Goal: Task Accomplishment & Management: Manage account settings

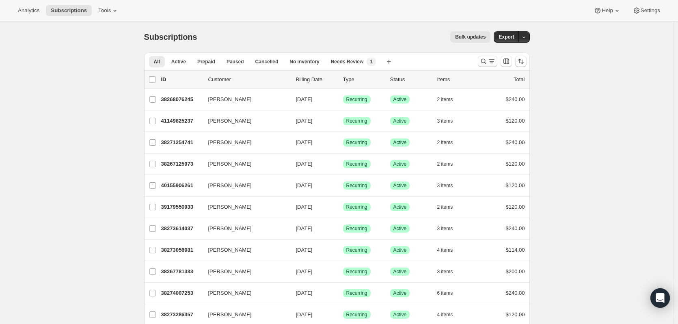
click at [483, 60] on icon "Search and filter results" at bounding box center [484, 61] width 8 height 8
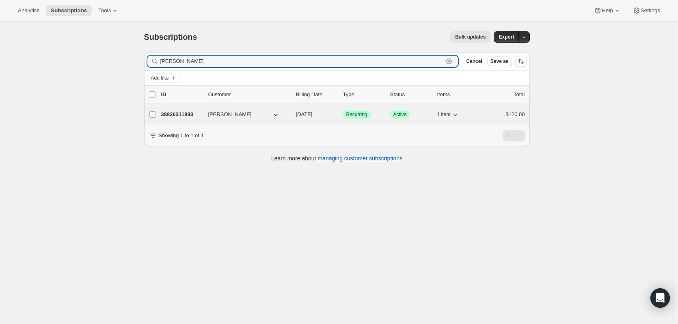
type input "[PERSON_NAME]"
click at [185, 110] on div "38826311893 [PERSON_NAME] [DATE] Success Recurring Success Active 1 item $120.00" at bounding box center [343, 114] width 364 height 11
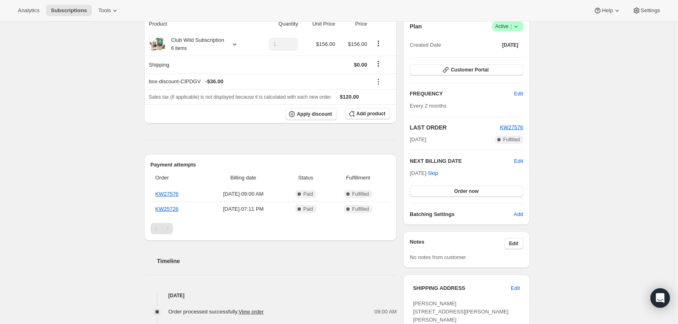
scroll to position [41, 0]
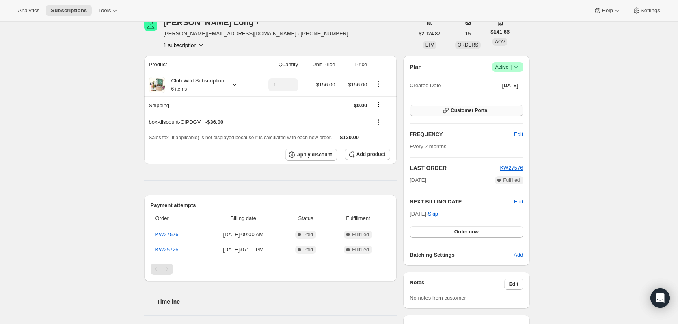
click at [491, 112] on button "Customer Portal" at bounding box center [466, 110] width 113 height 11
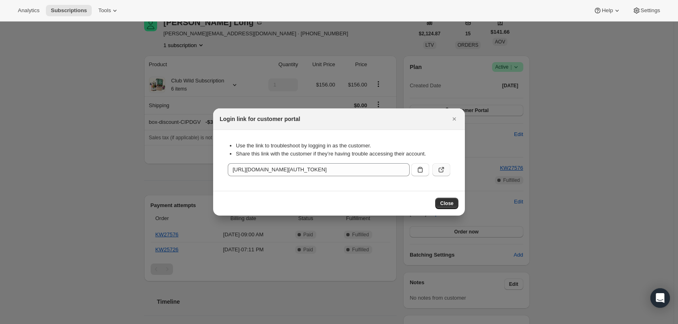
click at [441, 170] on icon ":rcd:" at bounding box center [442, 170] width 8 height 8
click at [422, 172] on icon ":rcd:" at bounding box center [420, 170] width 8 height 8
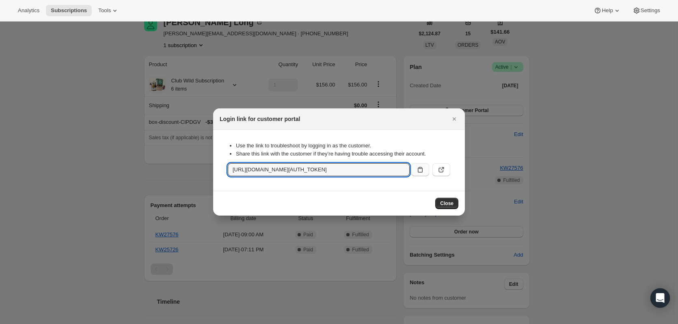
click at [75, 81] on div at bounding box center [339, 162] width 678 height 324
